Goal: Task Accomplishment & Management: Complete application form

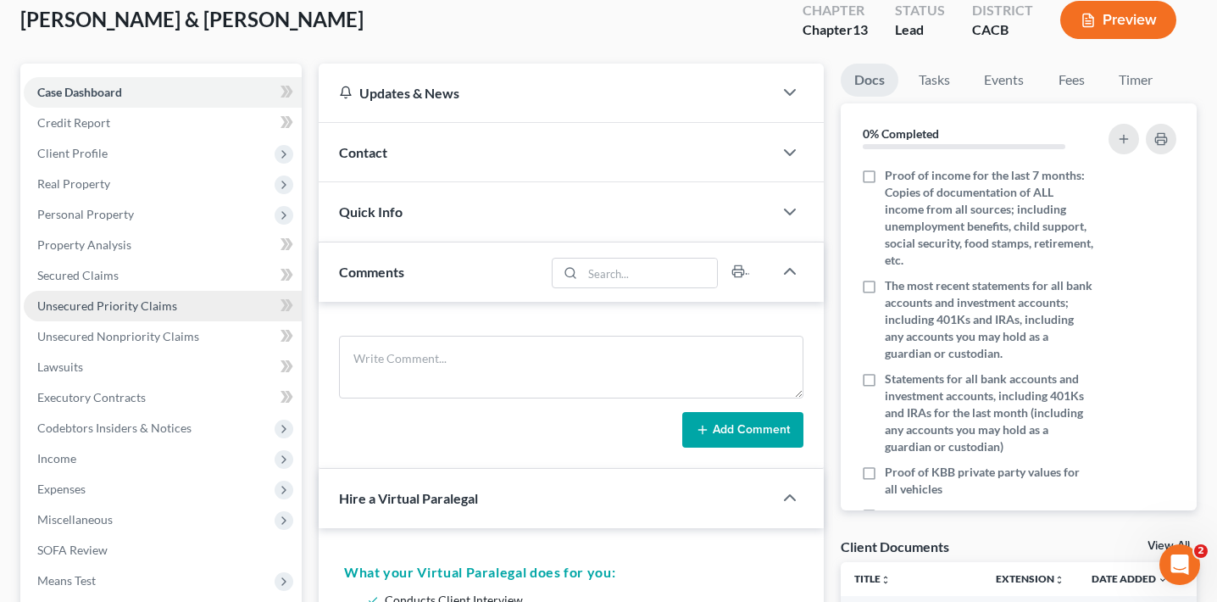
click at [149, 308] on span "Unsecured Priority Claims" at bounding box center [107, 305] width 140 height 14
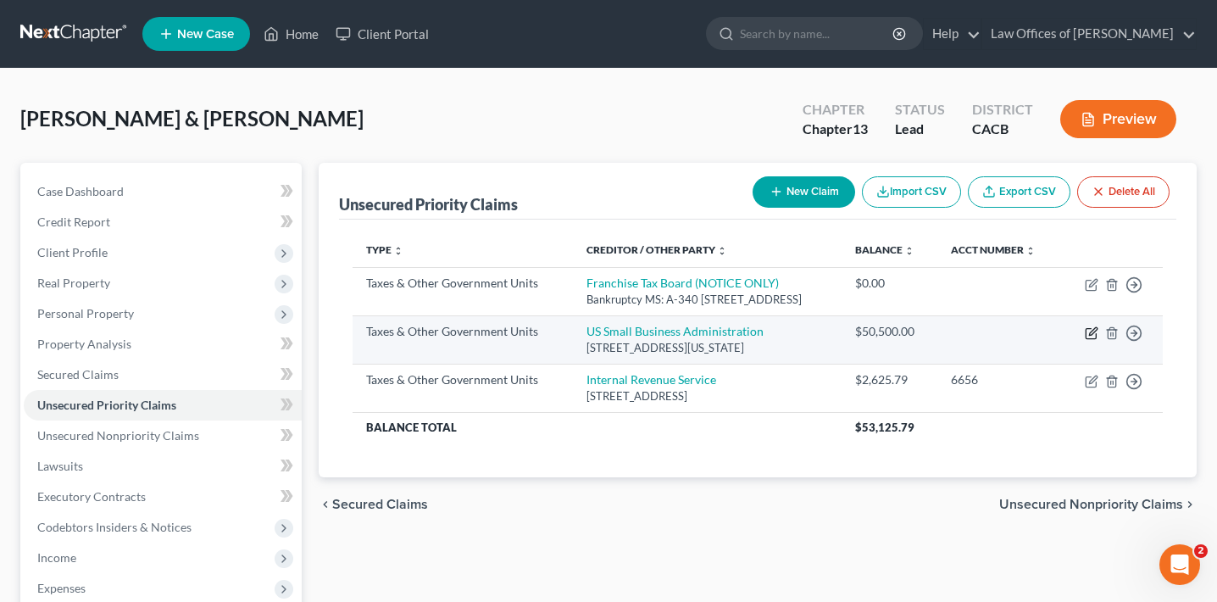
click at [1090, 331] on icon "button" at bounding box center [1092, 333] width 14 height 14
select select "4"
select select "8"
select select "0"
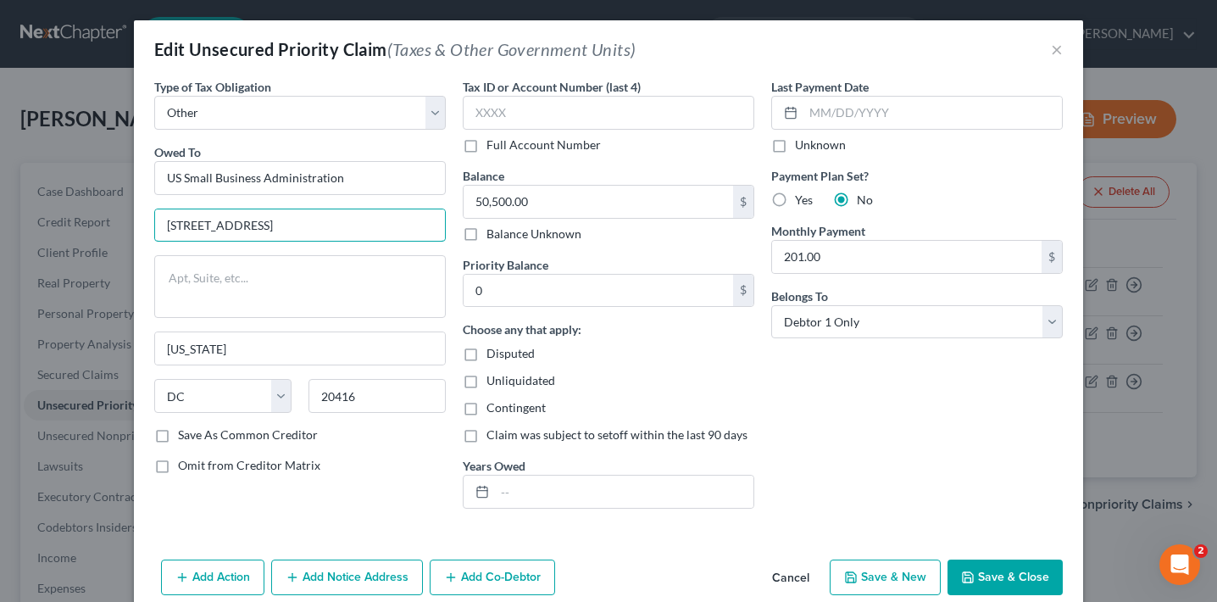
drag, startPoint x: 314, startPoint y: 237, endPoint x: 145, endPoint y: 231, distance: 168.8
click at [145, 231] on div "Type of Tax Obligation * Select Federal City State Franchise Tax Board Other Ow…" at bounding box center [608, 315] width 949 height 475
click at [10, 385] on div "Edit Unsecured Priority Claim (Taxes & Other Government Units) × Type of Tax Ob…" at bounding box center [608, 301] width 1217 height 602
click at [82, 431] on div "Edit Unsecured Priority Claim (Taxes & Other Government Units) × Type of Tax Ob…" at bounding box center [608, 301] width 1217 height 602
click at [84, 436] on div "Edit Unsecured Priority Claim (Taxes & Other Government Units) × Type of Tax Ob…" at bounding box center [608, 301] width 1217 height 602
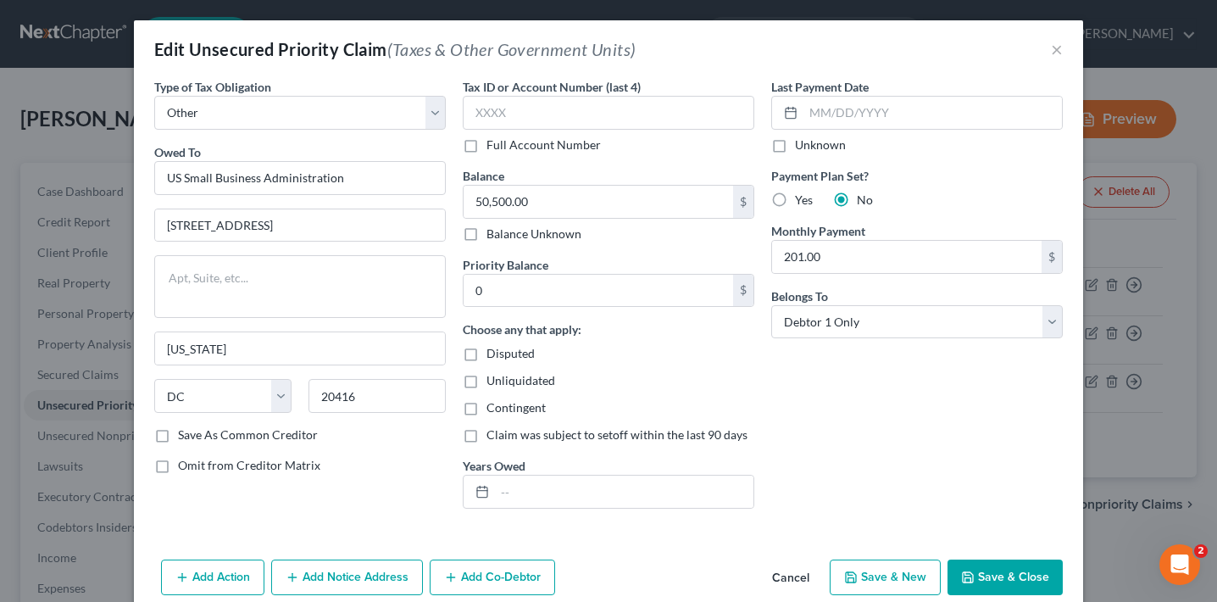
click at [786, 581] on button "Cancel" at bounding box center [791, 578] width 64 height 34
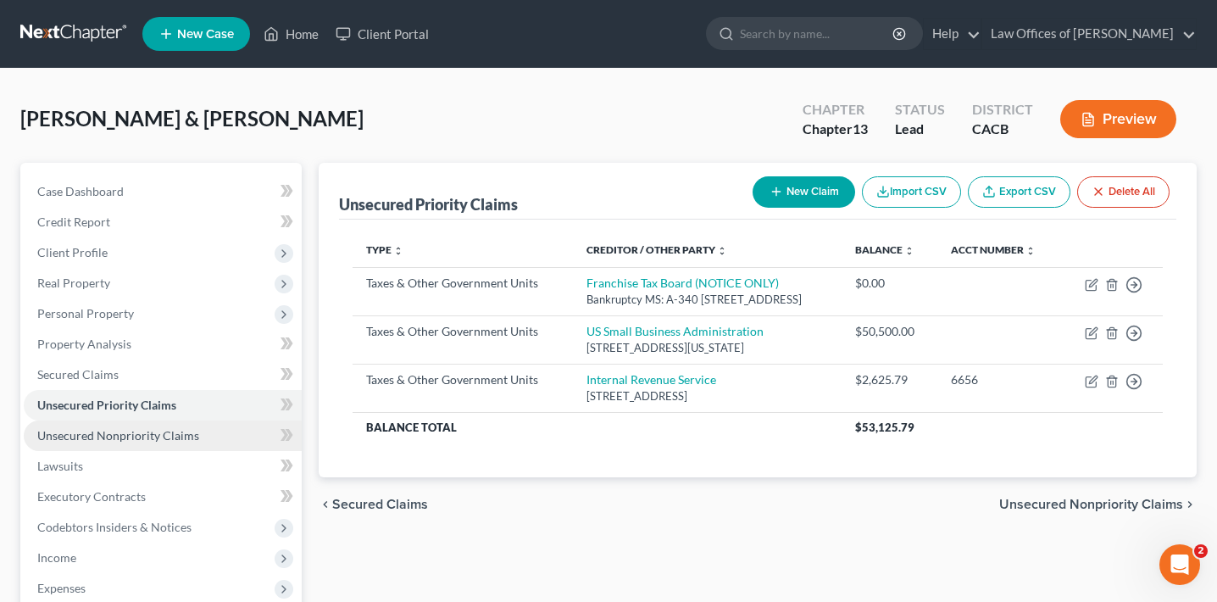
click at [158, 423] on link "Unsecured Nonpriority Claims" at bounding box center [163, 435] width 278 height 31
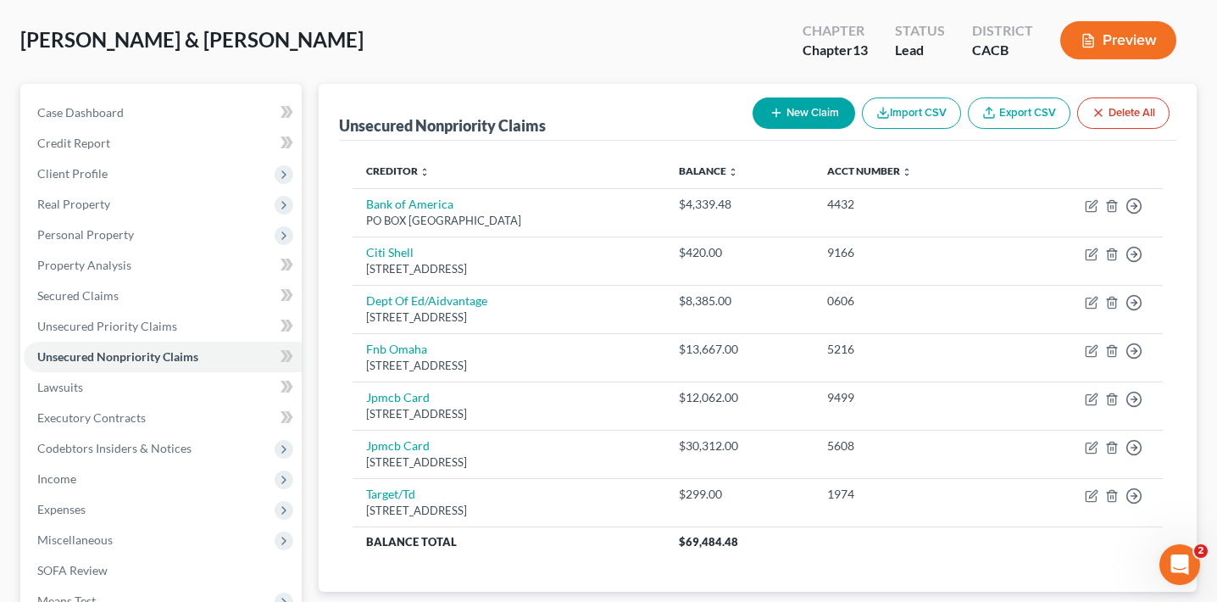
scroll to position [80, 0]
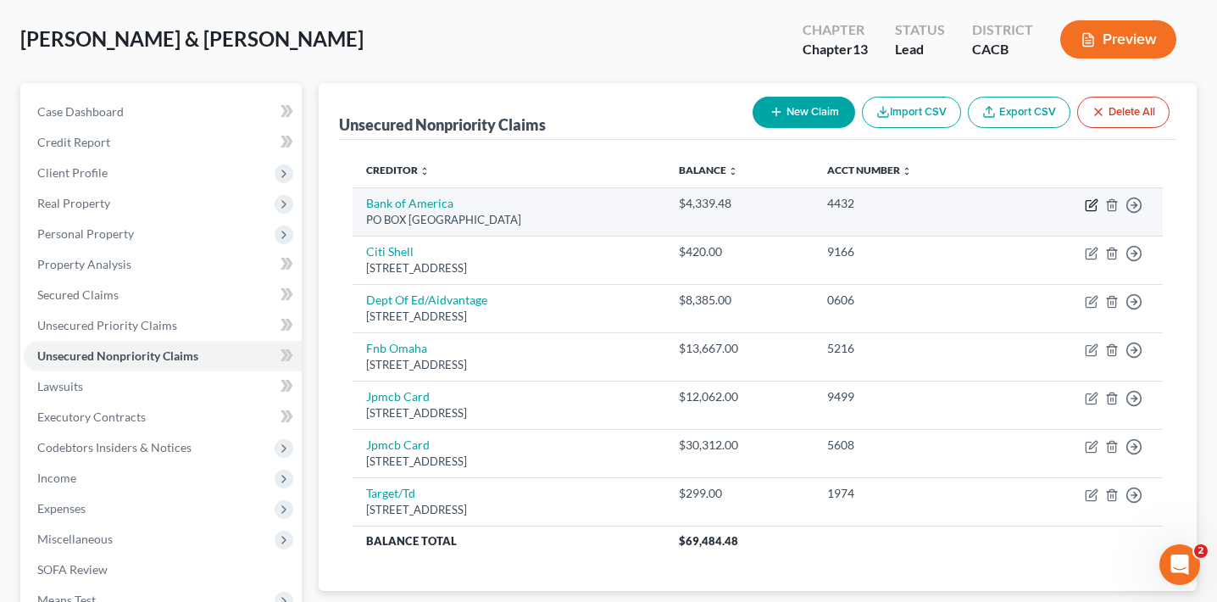
click at [1088, 204] on icon "button" at bounding box center [1092, 205] width 14 height 14
select select "45"
select select "14"
select select "0"
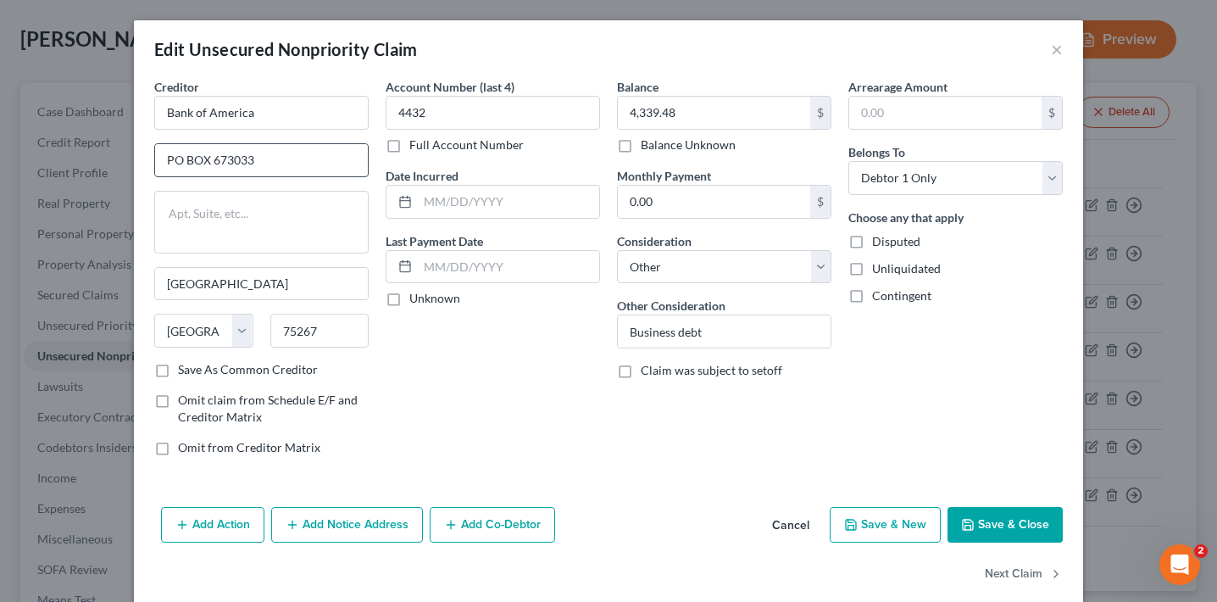
click at [320, 163] on input "PO BOX 673033" at bounding box center [261, 160] width 213 height 32
click at [425, 105] on input "4432" at bounding box center [493, 113] width 214 height 34
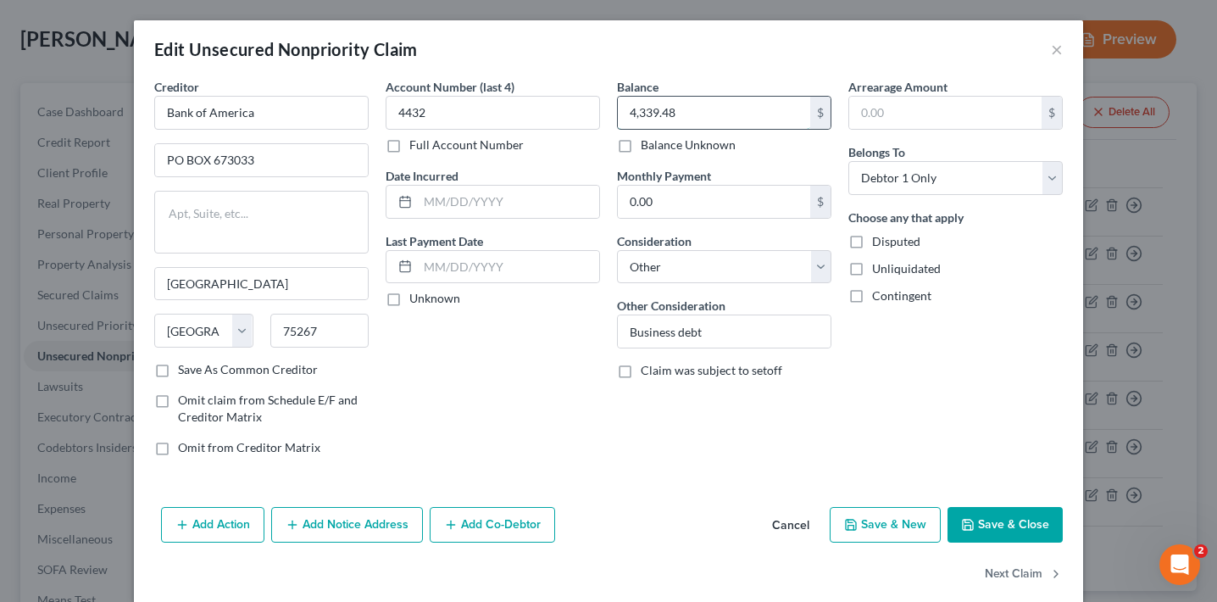
click at [642, 115] on input "4,339.48" at bounding box center [714, 113] width 192 height 32
click at [1068, 45] on div "Edit Unsecured Nonpriority Claim ×" at bounding box center [608, 49] width 949 height 58
click at [1059, 47] on button "×" at bounding box center [1057, 49] width 12 height 20
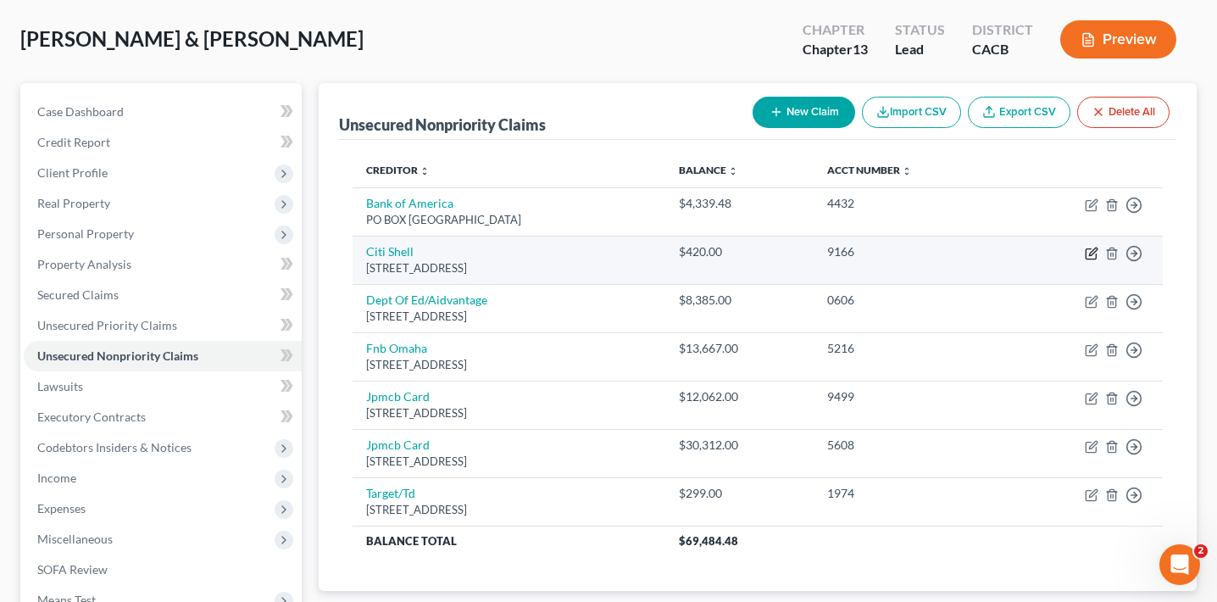
click at [1092, 253] on icon "button" at bounding box center [1092, 254] width 14 height 14
select select "43"
select select "2"
select select "0"
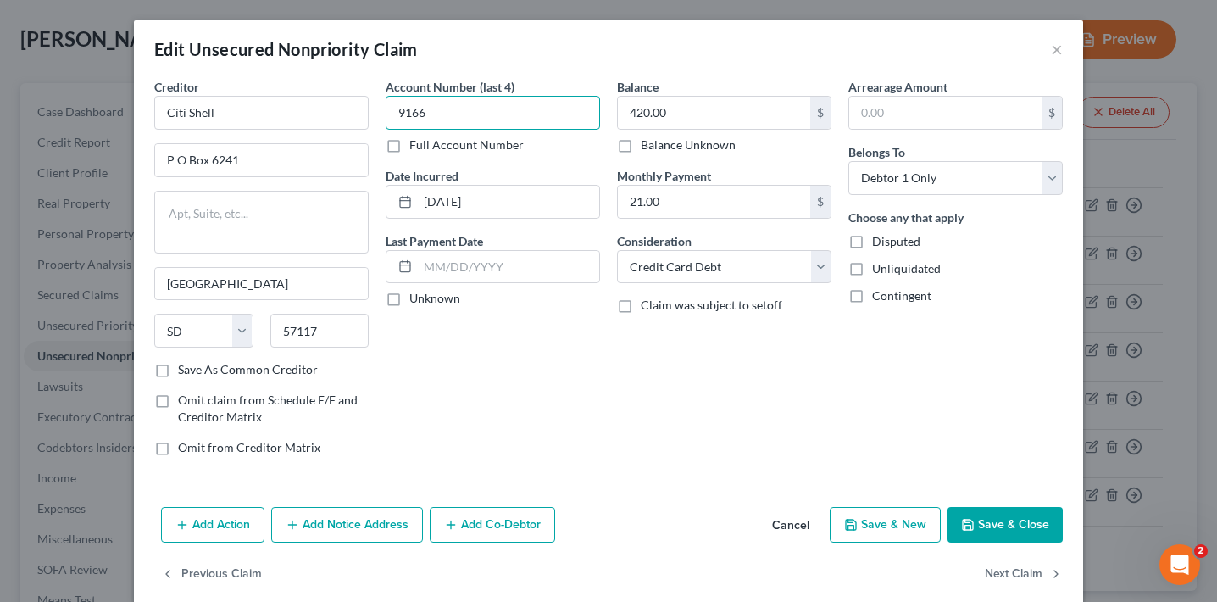
click at [487, 116] on input "9166" at bounding box center [493, 113] width 214 height 34
click at [1063, 47] on div "Edit Unsecured Nonpriority Claim ×" at bounding box center [608, 49] width 949 height 58
click at [1060, 47] on button "×" at bounding box center [1057, 49] width 12 height 20
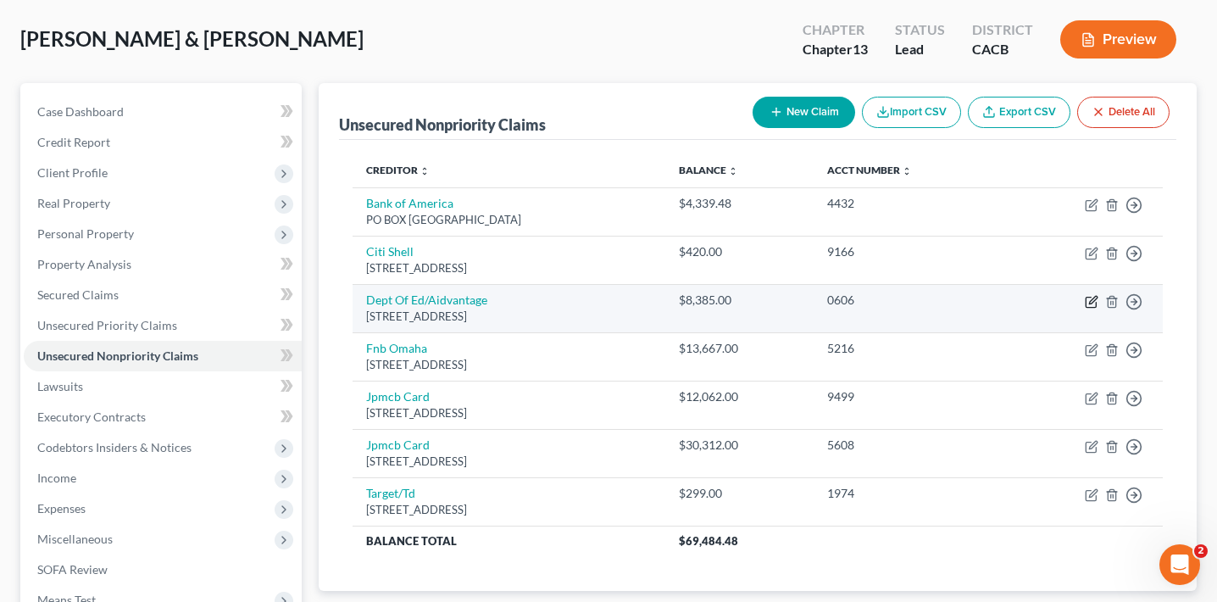
click at [1092, 301] on icon "button" at bounding box center [1093, 300] width 8 height 8
select select "48"
select select "17"
select select "0"
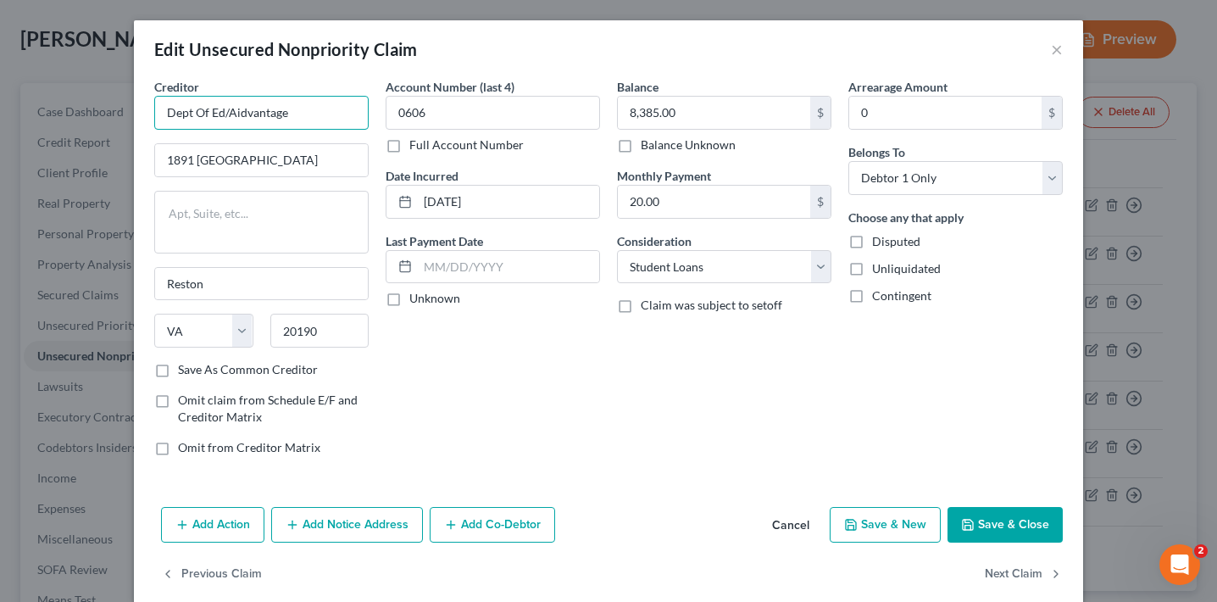
click at [302, 107] on input "Dept Of Ed/Aidvantage" at bounding box center [261, 113] width 214 height 34
click at [308, 168] on input "1891 [GEOGRAPHIC_DATA]" at bounding box center [261, 160] width 213 height 32
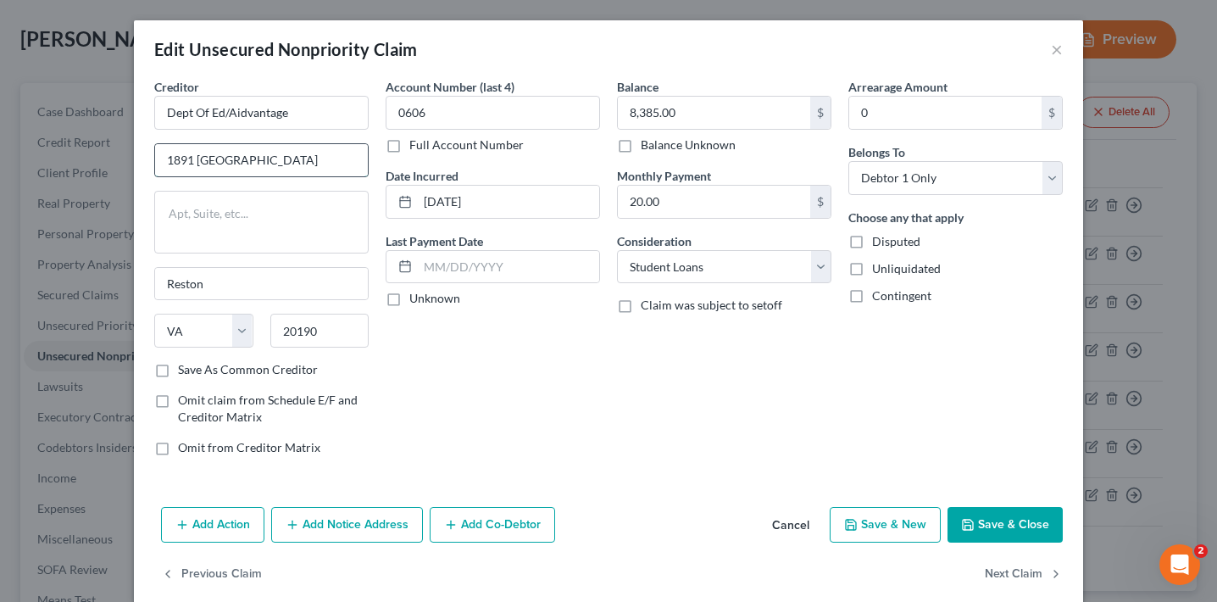
click at [308, 168] on input "1891 [GEOGRAPHIC_DATA]" at bounding box center [261, 160] width 213 height 32
click at [242, 277] on input "Reston" at bounding box center [261, 284] width 213 height 32
click at [672, 108] on input "8,385.00" at bounding box center [714, 113] width 192 height 32
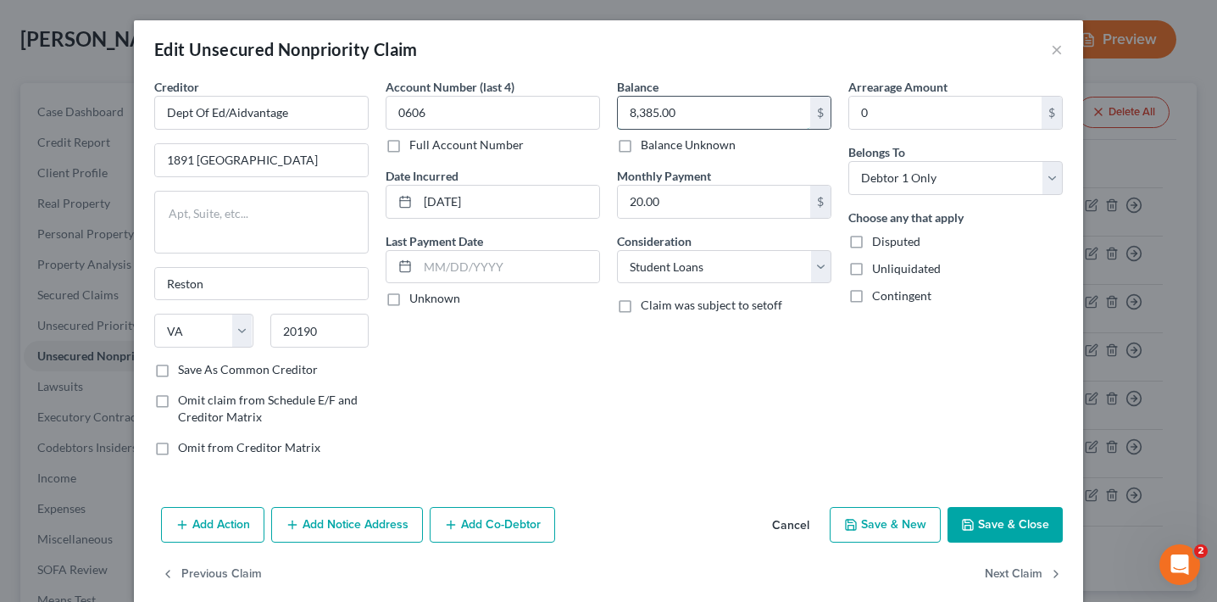
click at [672, 108] on input "8,385.00" at bounding box center [714, 113] width 192 height 32
click at [535, 199] on input "[DATE]" at bounding box center [508, 202] width 181 height 32
click at [1057, 43] on button "×" at bounding box center [1057, 49] width 12 height 20
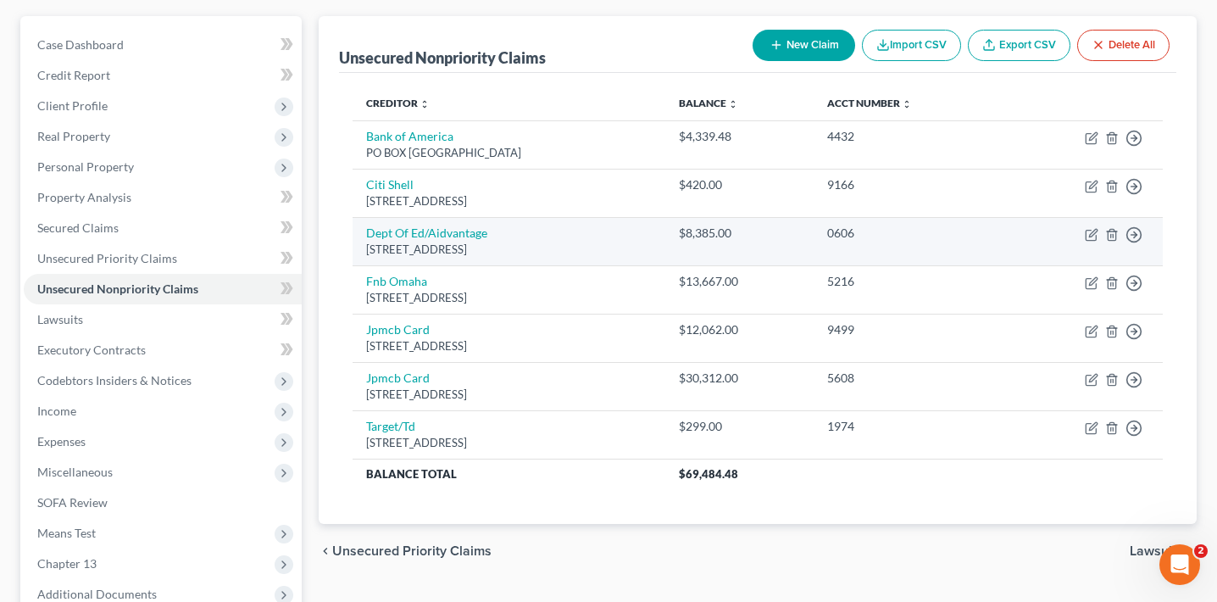
scroll to position [175, 0]
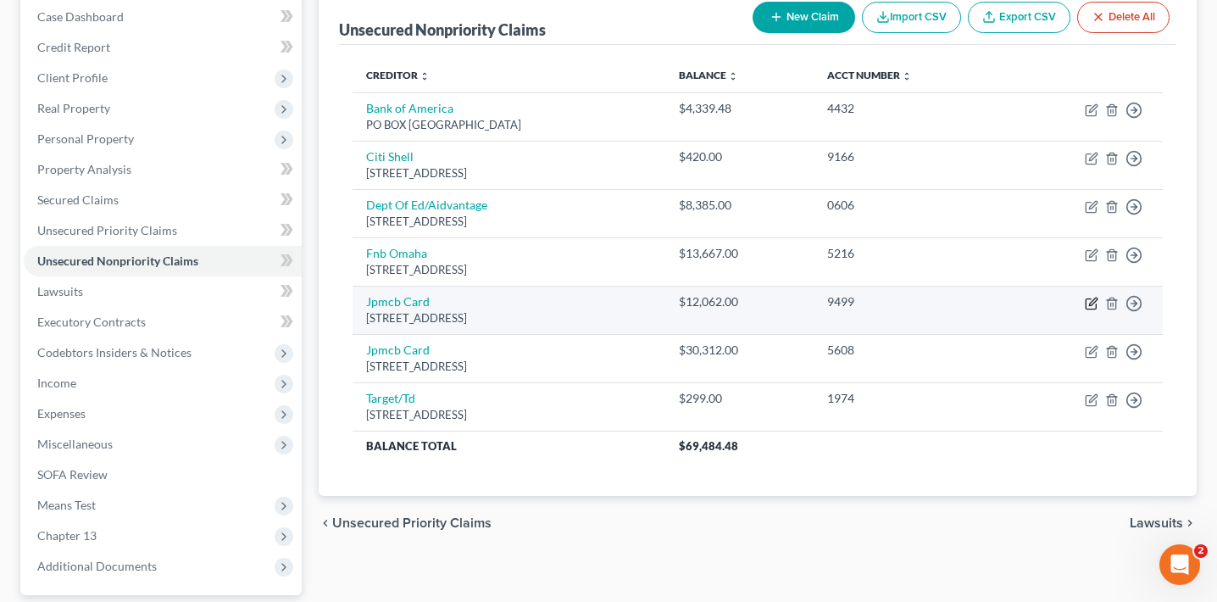
click at [1089, 300] on icon "button" at bounding box center [1092, 304] width 14 height 14
select select "36"
select select "1"
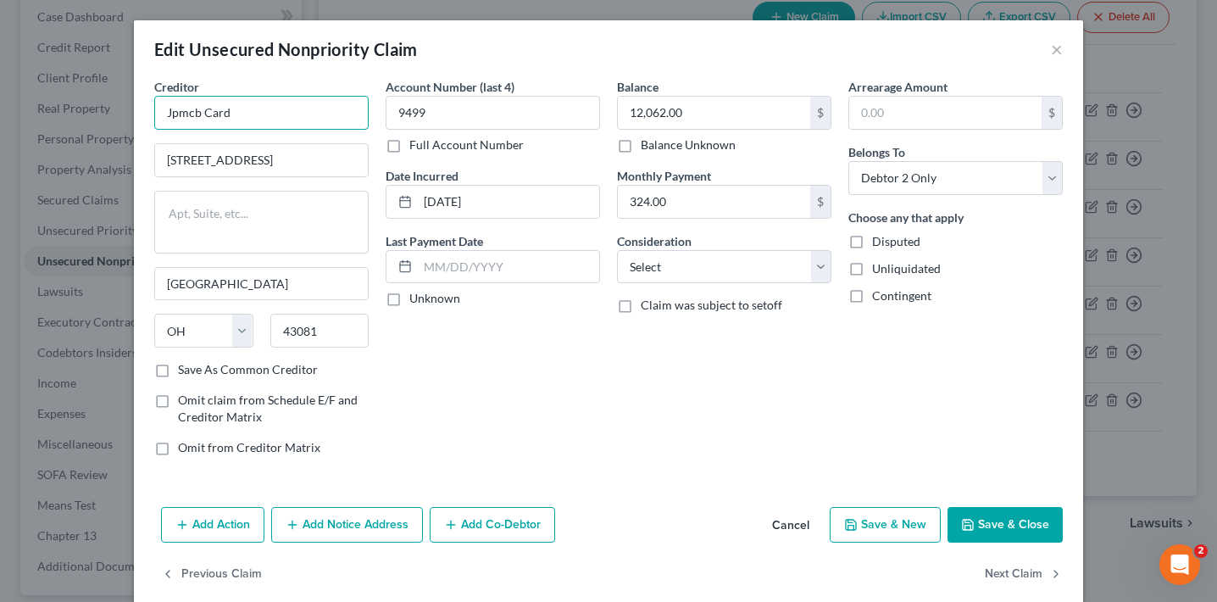
click at [254, 104] on input "Jpmcb Card" at bounding box center [261, 113] width 214 height 34
click at [445, 108] on input "9499" at bounding box center [493, 113] width 214 height 34
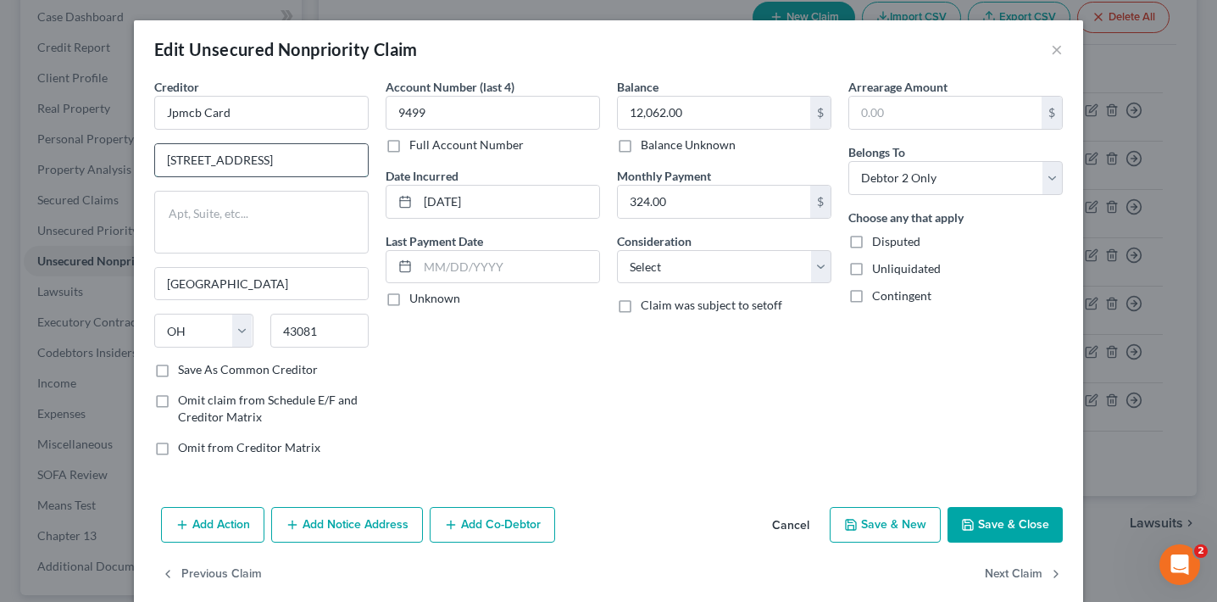
click at [305, 158] on input "[STREET_ADDRESS]" at bounding box center [261, 160] width 213 height 32
click at [692, 131] on div "12,062.00 $ Balance Unknown" at bounding box center [724, 125] width 214 height 58
click at [696, 119] on input "12,062.00" at bounding box center [714, 113] width 192 height 32
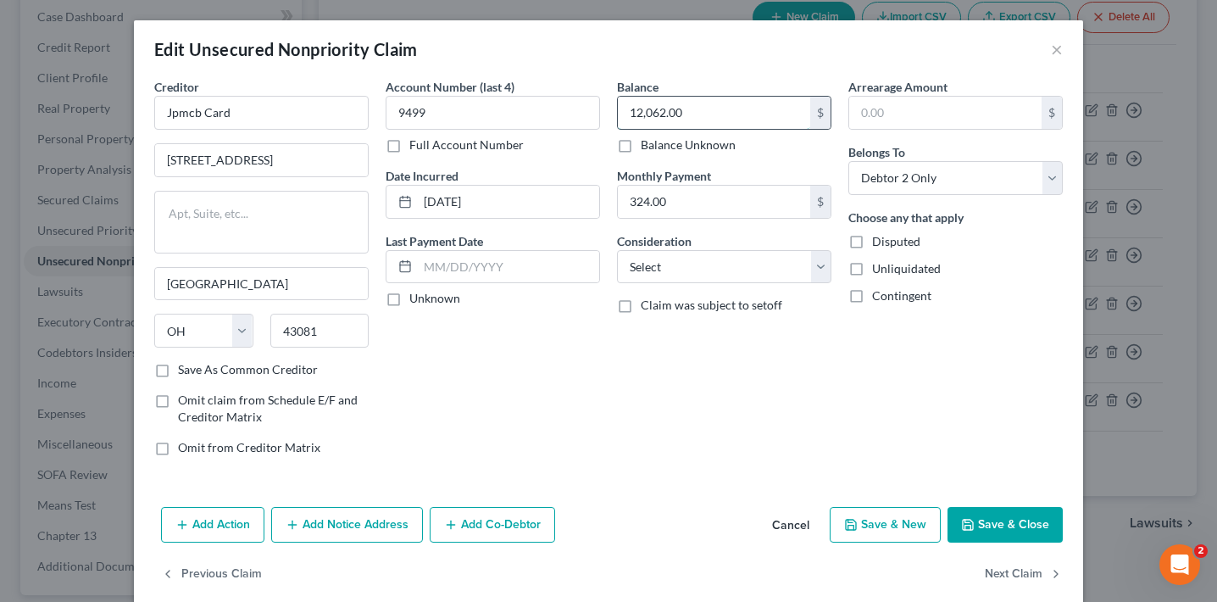
click at [696, 119] on input "12,062.00" at bounding box center [714, 113] width 192 height 32
click at [678, 206] on input "324.00" at bounding box center [714, 202] width 192 height 32
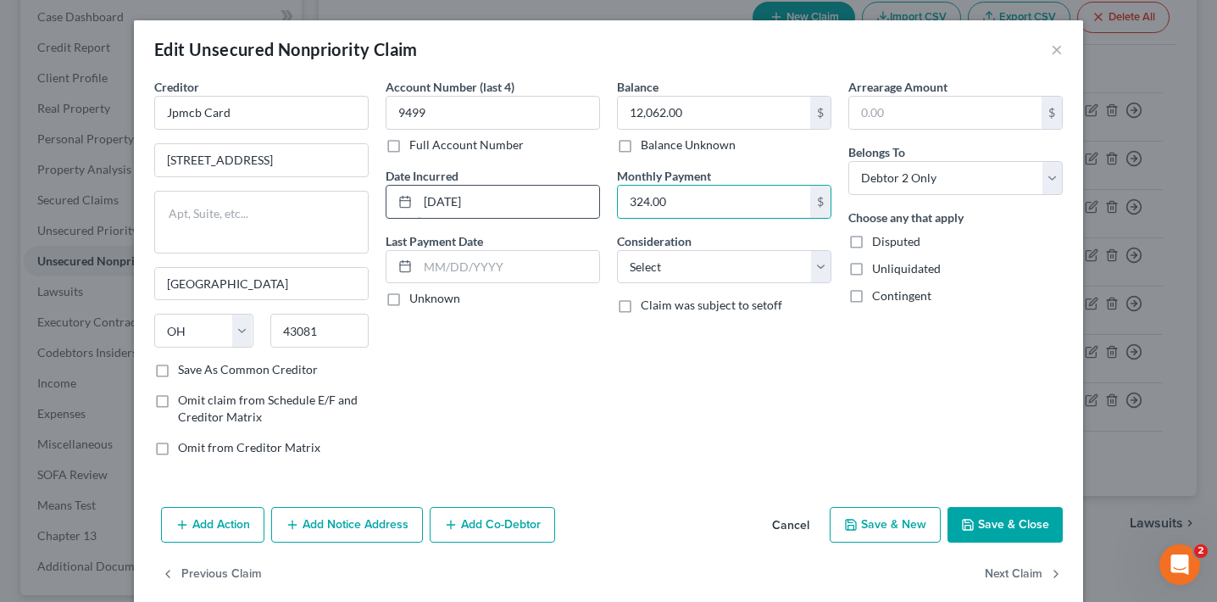
click at [470, 194] on input "[DATE]" at bounding box center [508, 202] width 181 height 32
click at [268, 270] on input "[GEOGRAPHIC_DATA]" at bounding box center [261, 284] width 213 height 32
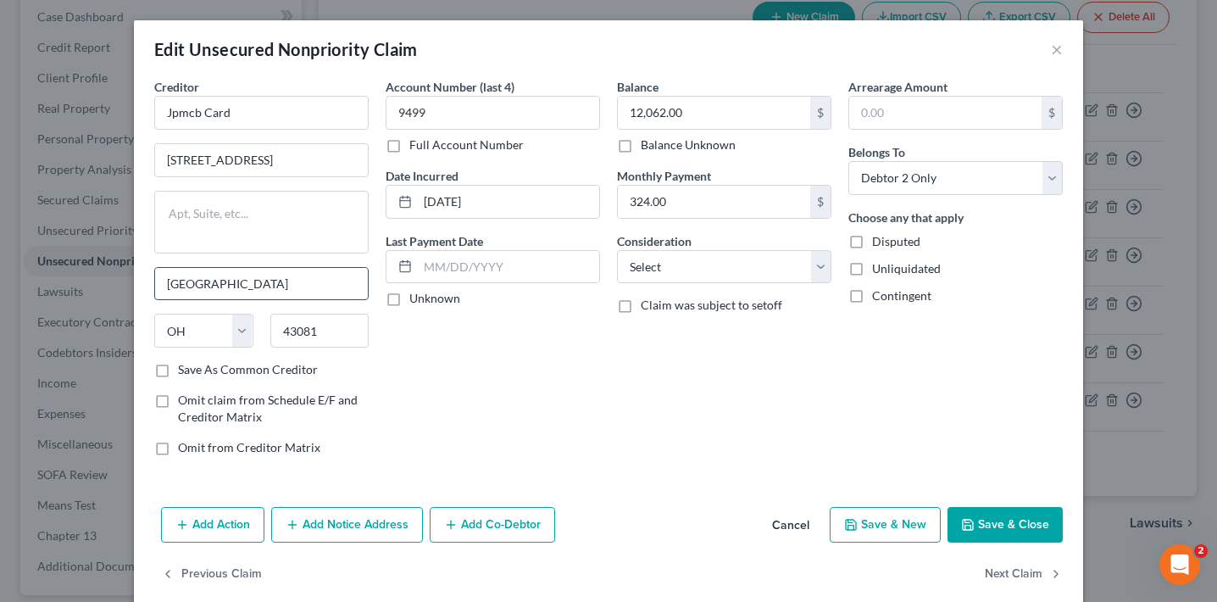
click at [268, 270] on input "[GEOGRAPHIC_DATA]" at bounding box center [261, 284] width 213 height 32
click at [1054, 50] on button "×" at bounding box center [1057, 49] width 12 height 20
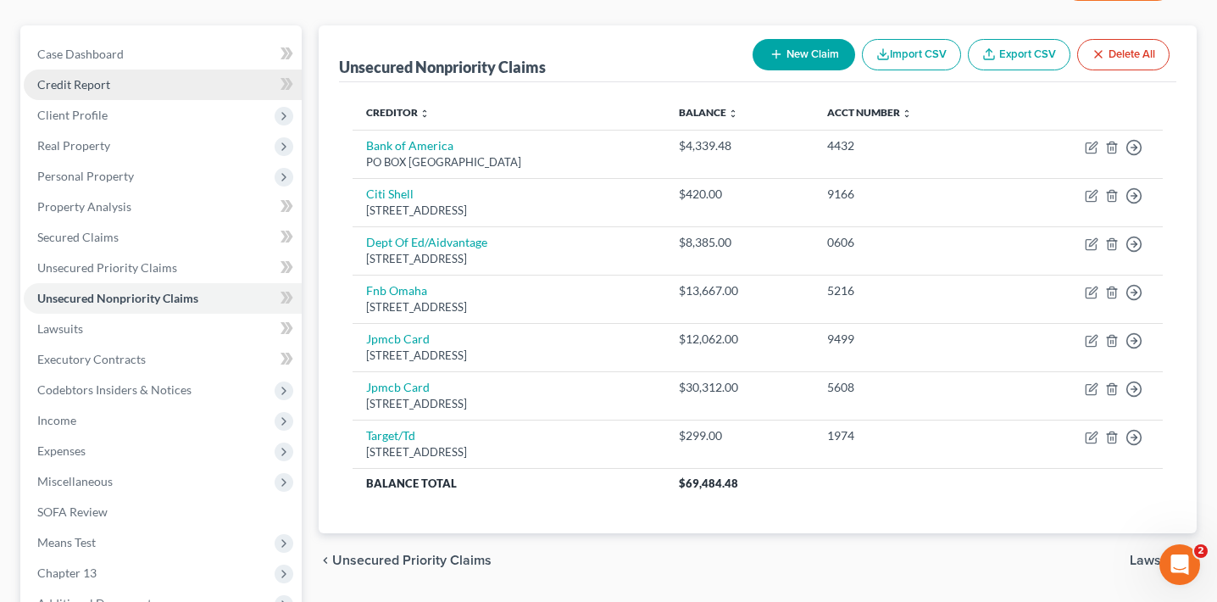
scroll to position [139, 0]
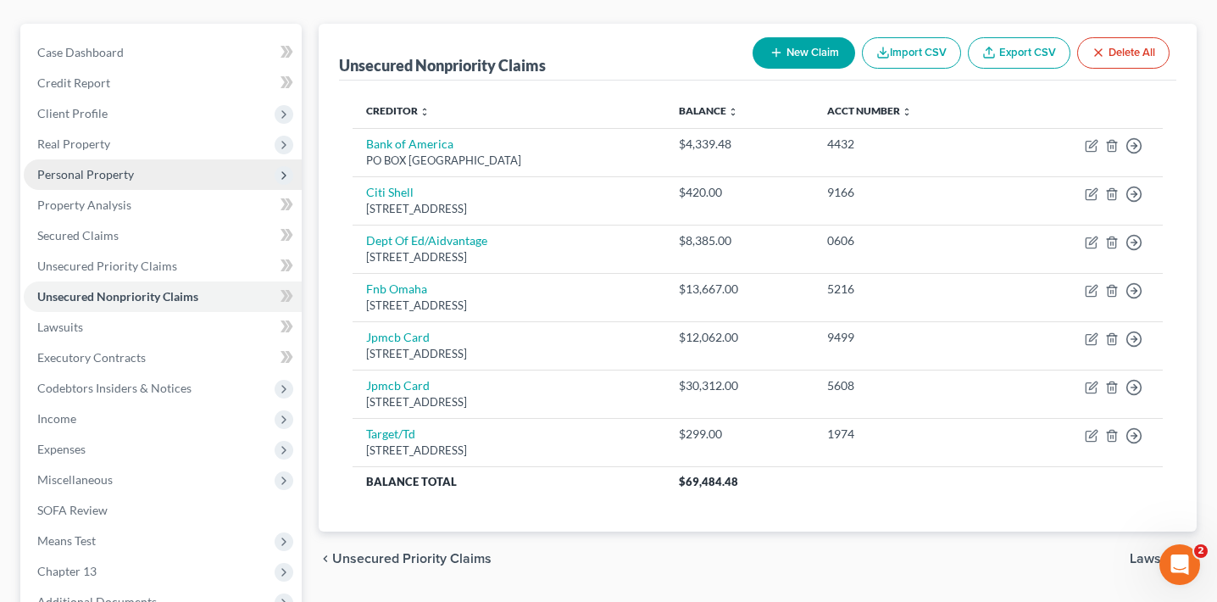
click at [149, 175] on span "Personal Property" at bounding box center [163, 174] width 278 height 31
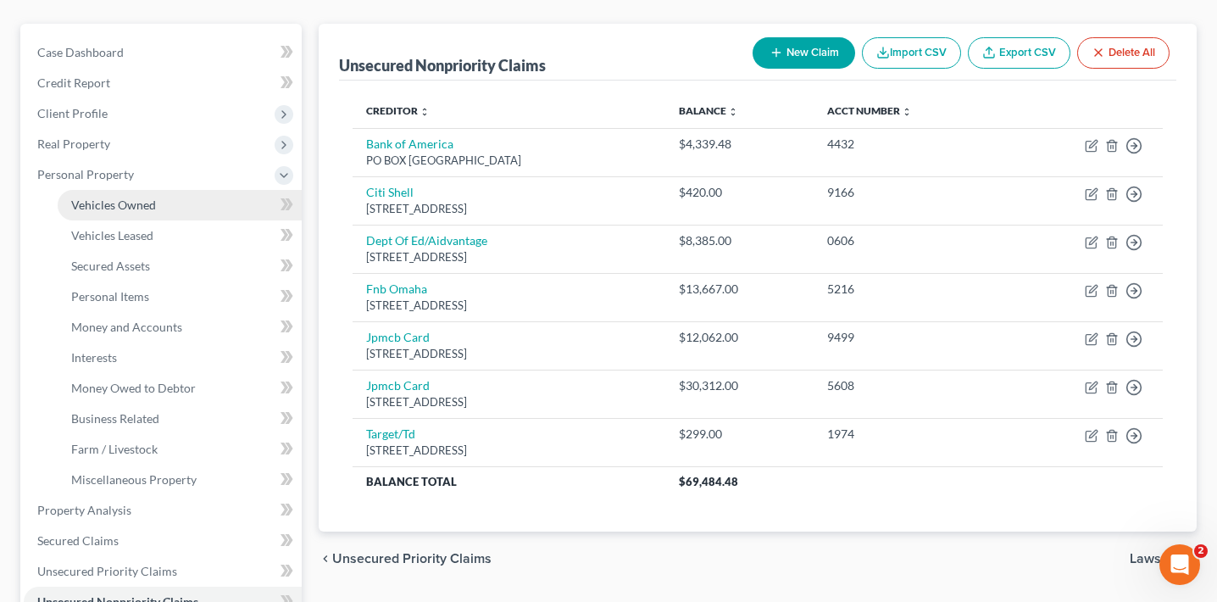
click at [148, 195] on link "Vehicles Owned" at bounding box center [180, 205] width 244 height 31
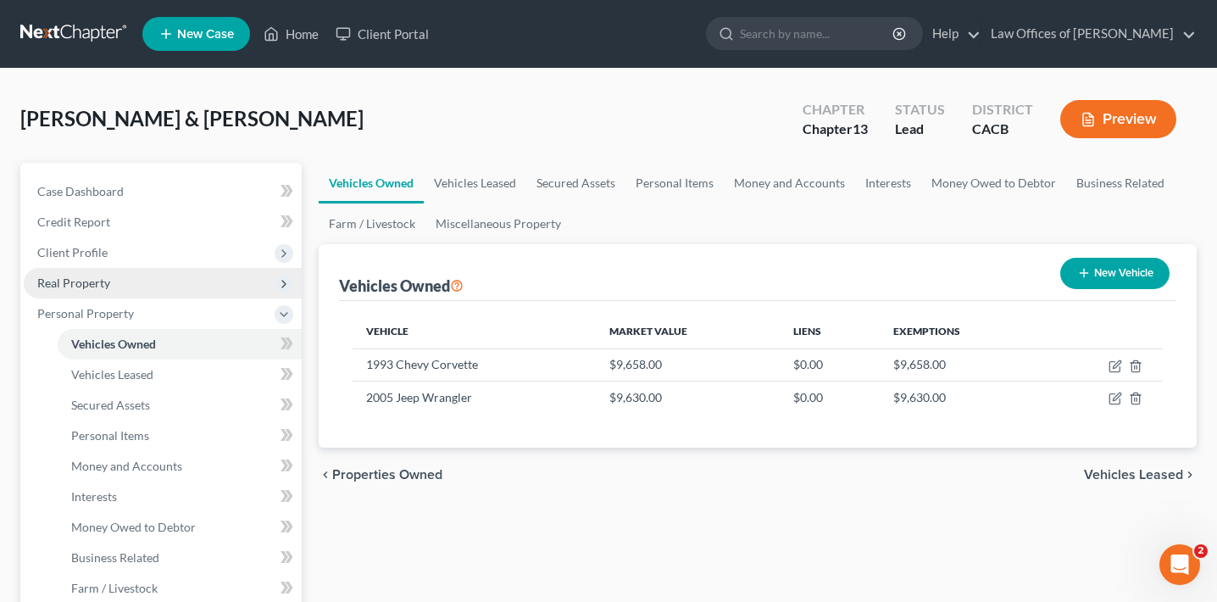
click at [145, 286] on span "Real Property" at bounding box center [163, 283] width 278 height 31
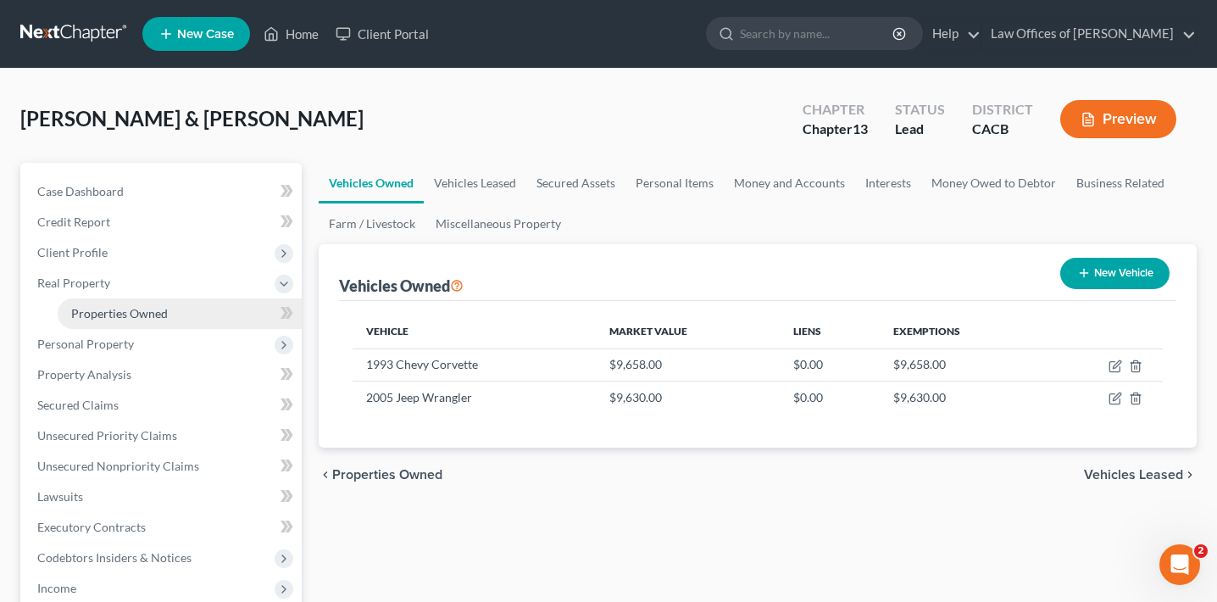
click at [156, 319] on span "Properties Owned" at bounding box center [119, 313] width 97 height 14
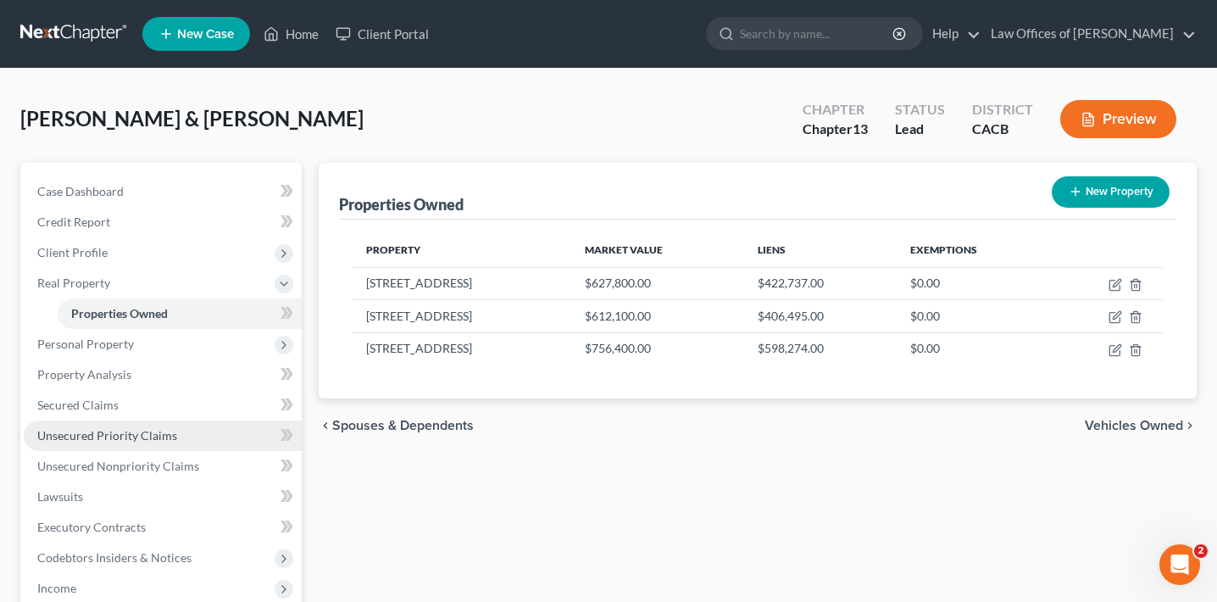
scroll to position [15, 0]
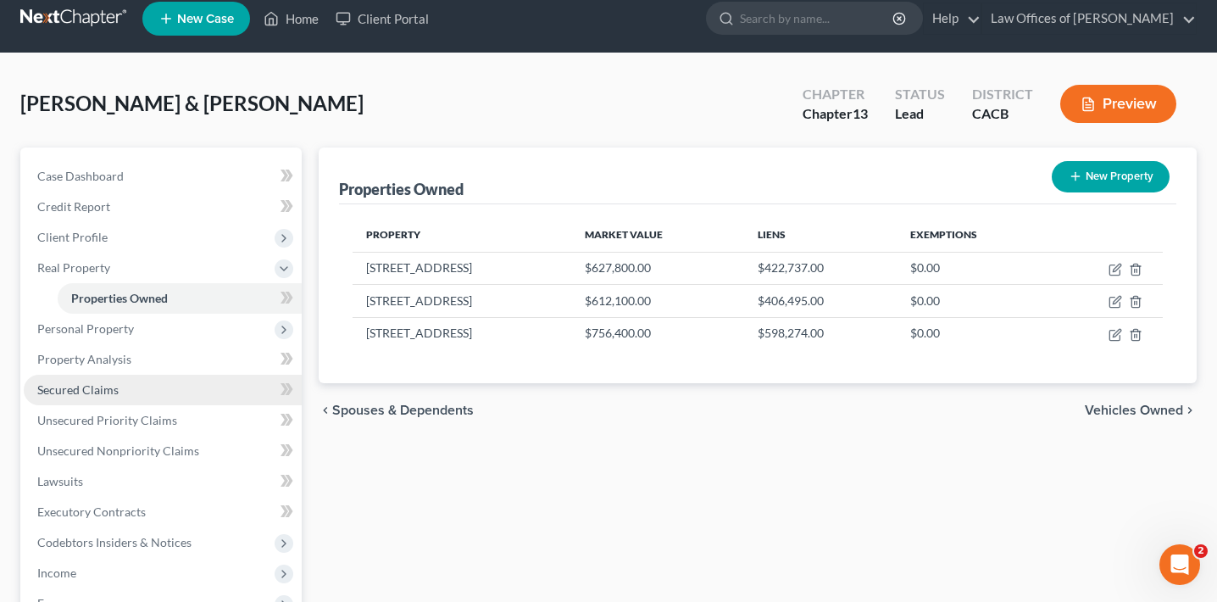
click at [98, 382] on span "Secured Claims" at bounding box center [77, 389] width 81 height 14
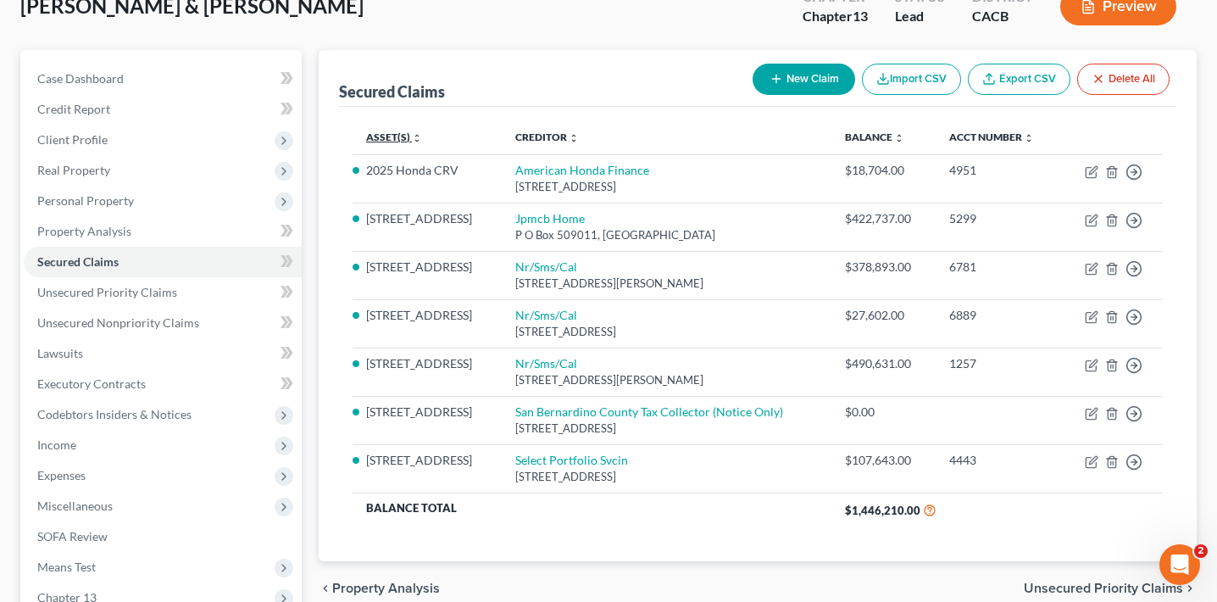
scroll to position [115, 0]
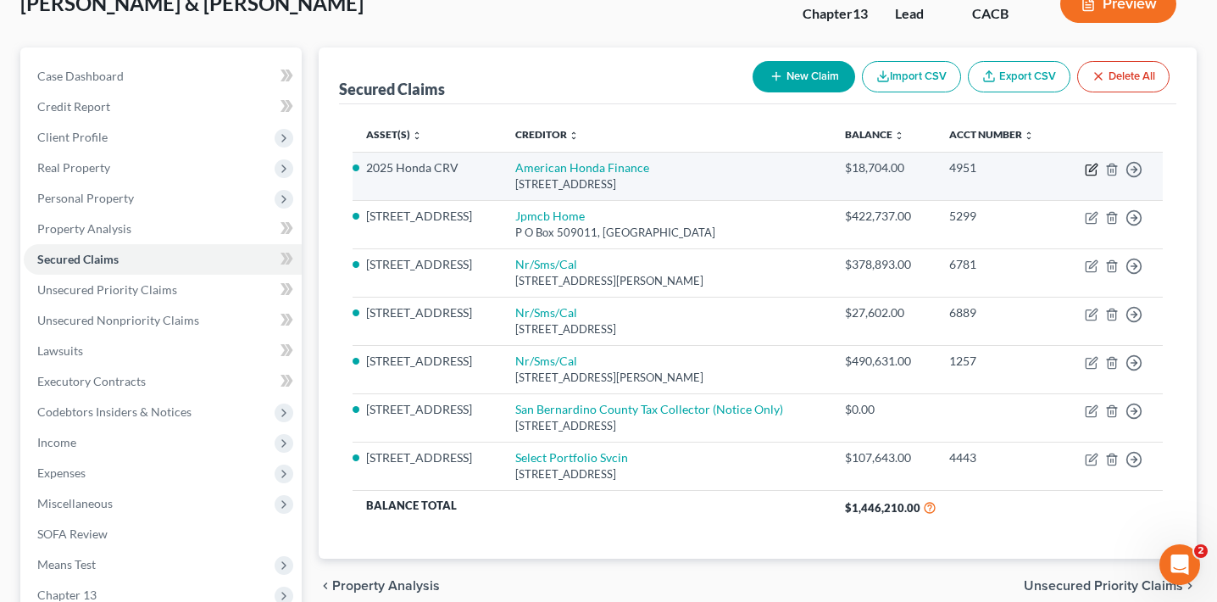
click at [1094, 165] on icon "button" at bounding box center [1092, 170] width 14 height 14
select select "4"
select select "1"
select select "0"
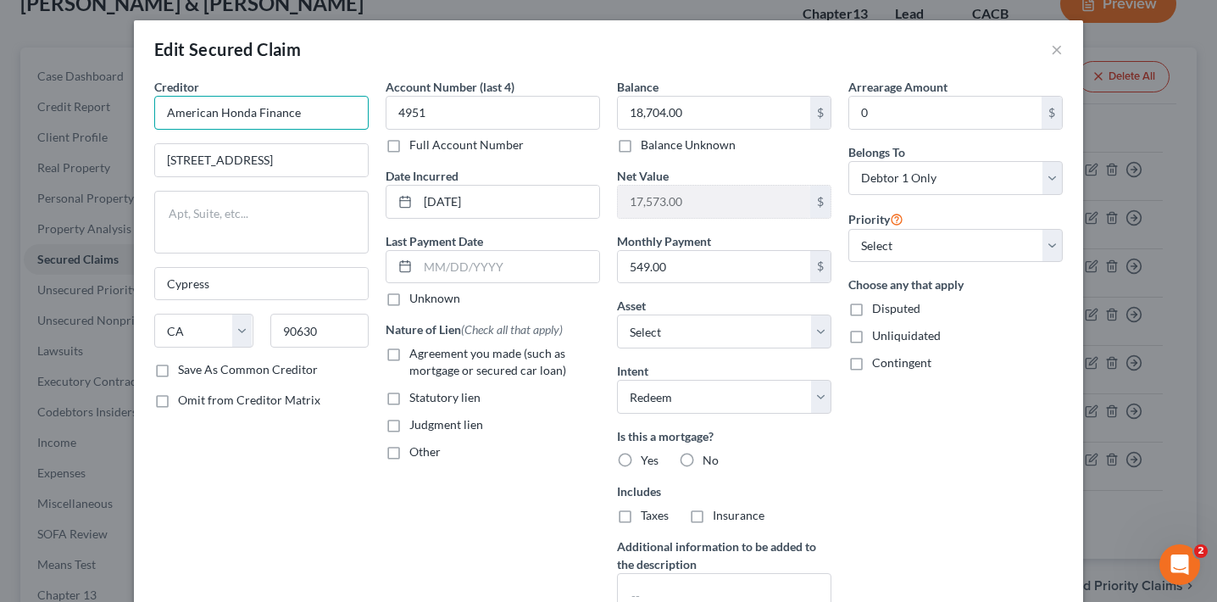
click at [278, 118] on input "American Honda Finance" at bounding box center [261, 113] width 214 height 34
click at [492, 107] on input "4951" at bounding box center [493, 113] width 214 height 34
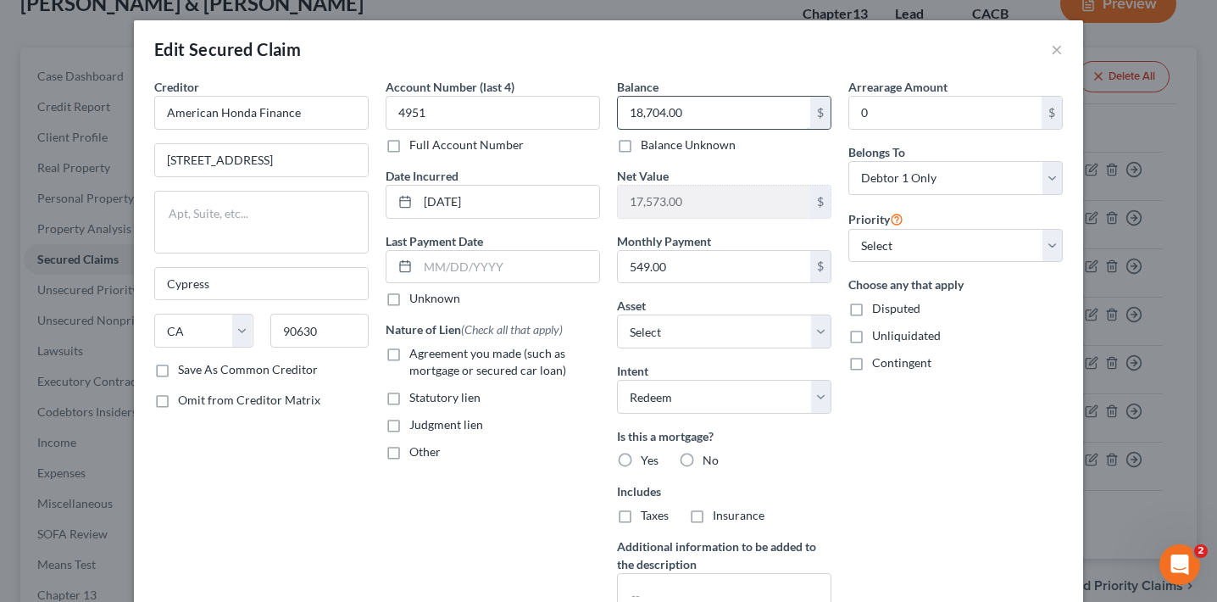
click at [733, 124] on input "18,704.00" at bounding box center [714, 113] width 192 height 32
click at [475, 201] on input "[DATE]" at bounding box center [508, 202] width 181 height 32
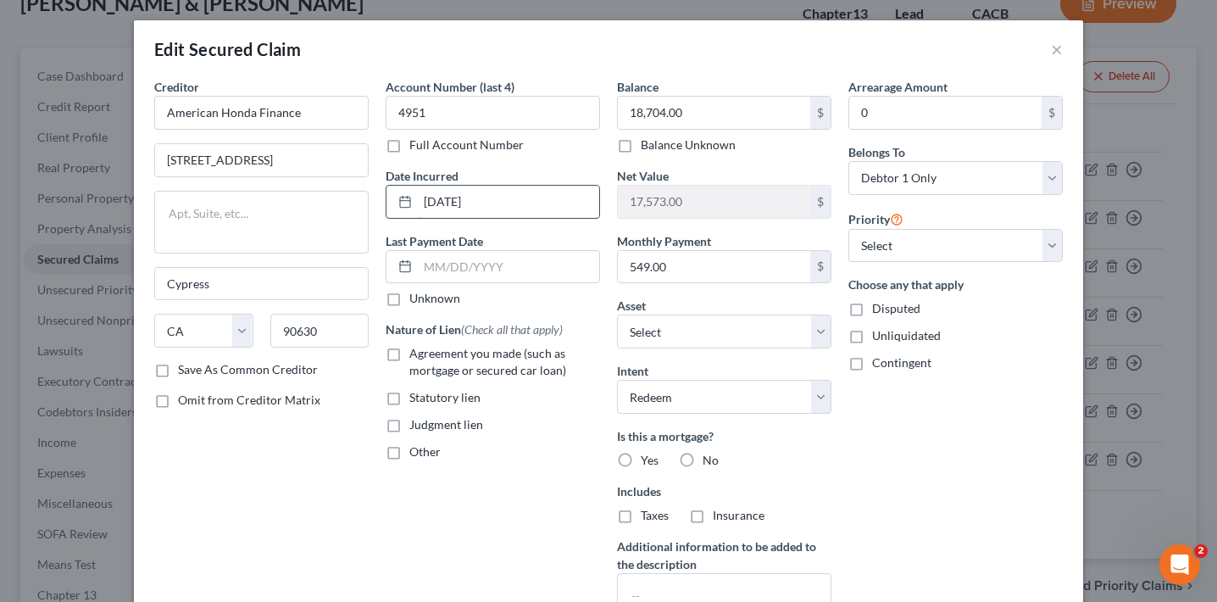
click at [475, 201] on input "[DATE]" at bounding box center [508, 202] width 181 height 32
click at [291, 159] on input "[STREET_ADDRESS]" at bounding box center [261, 160] width 213 height 32
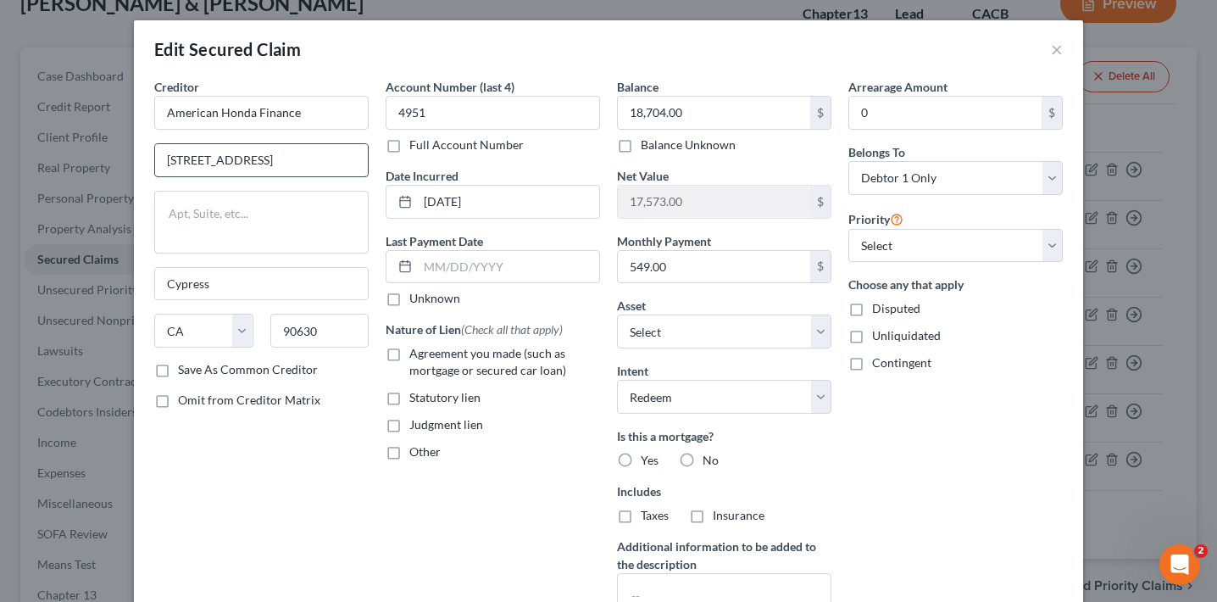
click at [291, 159] on input "[STREET_ADDRESS]" at bounding box center [261, 160] width 213 height 32
click at [690, 288] on div "Balance 18,704.00 $ Balance Unknown Balance Undetermined 18,704.00 $ Balance Un…" at bounding box center [724, 363] width 231 height 571
click at [701, 266] on input "549.00" at bounding box center [714, 267] width 192 height 32
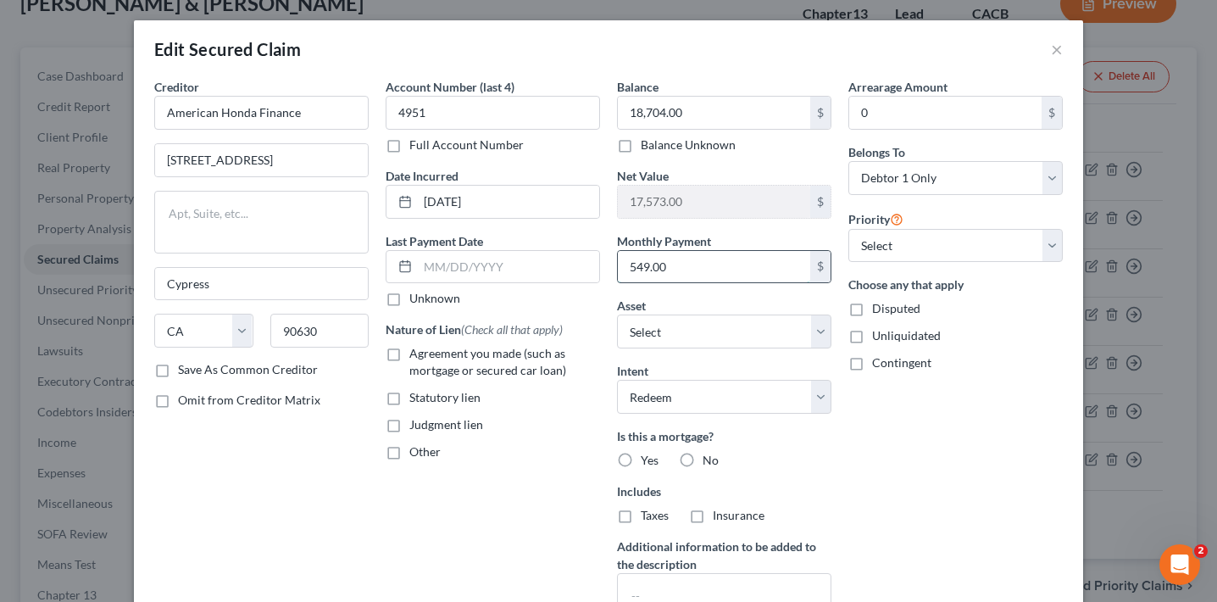
click at [701, 266] on input "549.00" at bounding box center [714, 267] width 192 height 32
click at [1052, 50] on button "×" at bounding box center [1057, 49] width 12 height 20
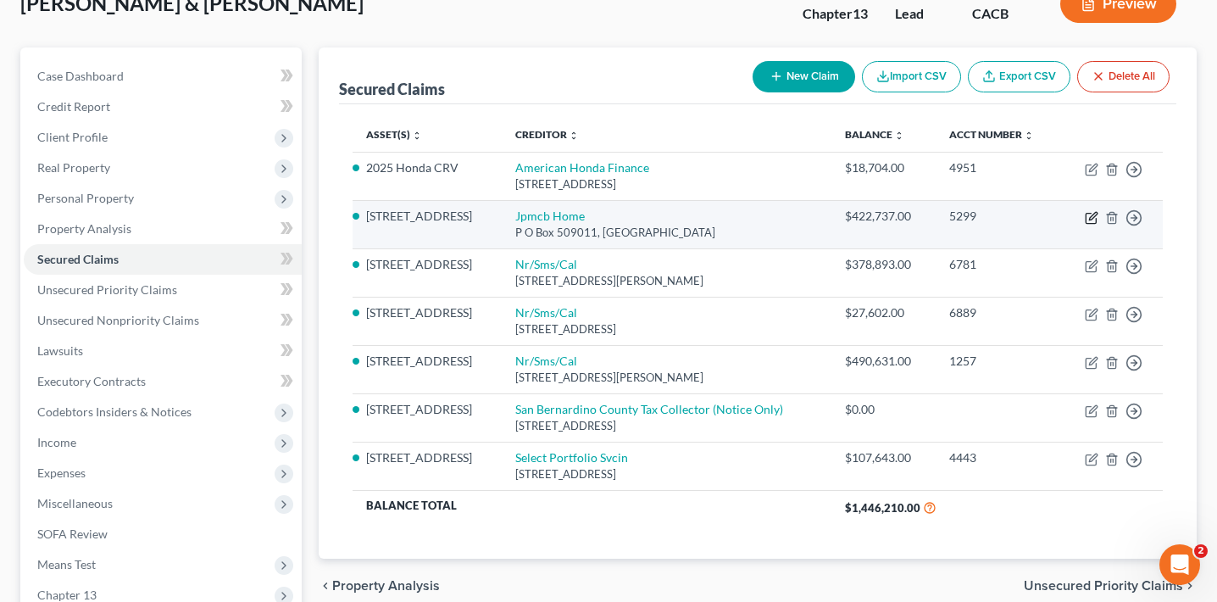
click at [1089, 212] on icon "button" at bounding box center [1092, 218] width 14 height 14
select select "4"
select select "2"
select select "0"
select select "3"
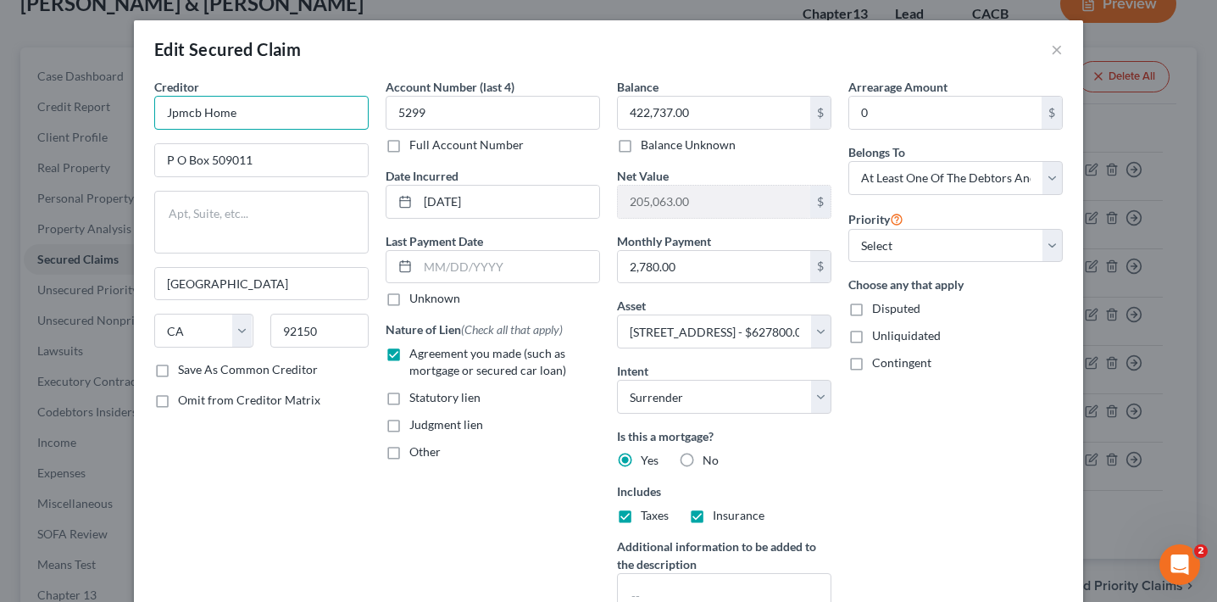
click at [266, 105] on input "Jpmcb Home" at bounding box center [261, 113] width 214 height 34
click at [664, 111] on input "422,737.00" at bounding box center [714, 113] width 192 height 32
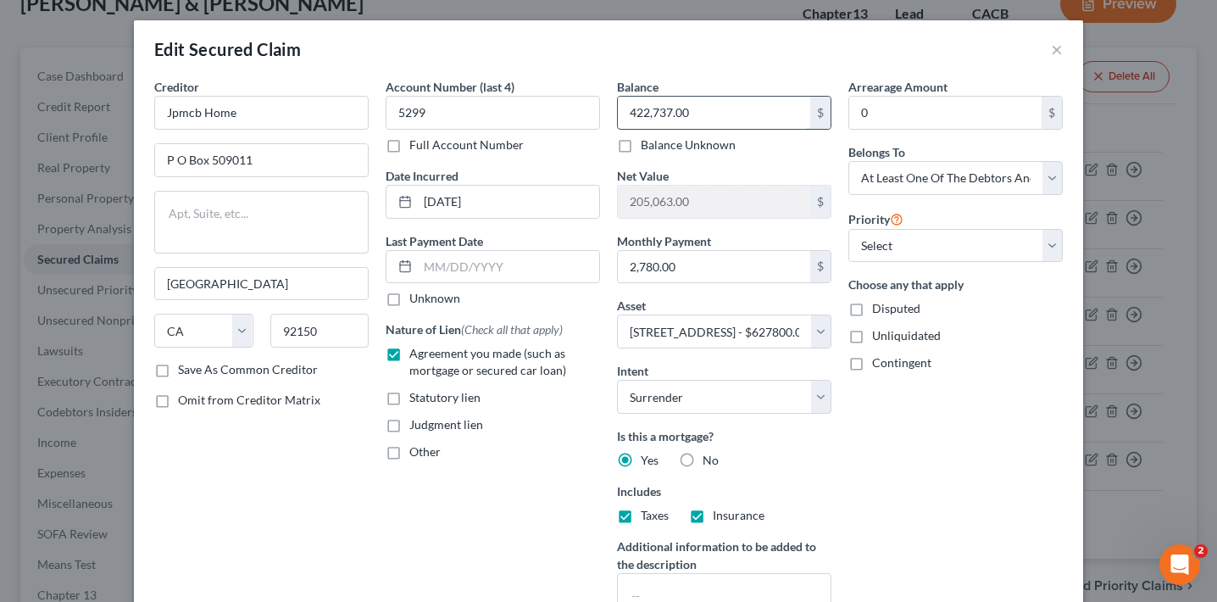
click at [664, 111] on input "422,737.00" at bounding box center [714, 113] width 192 height 32
click at [679, 277] on input "2,780.00" at bounding box center [714, 267] width 192 height 32
click at [74, 198] on div "Edit Secured Claim × Creditor * Jpmcb Home P O Box 509011 [GEOGRAPHIC_DATA] [US…" at bounding box center [608, 301] width 1217 height 602
click at [1062, 49] on button "×" at bounding box center [1057, 49] width 12 height 20
